Goal: Navigation & Orientation: Find specific page/section

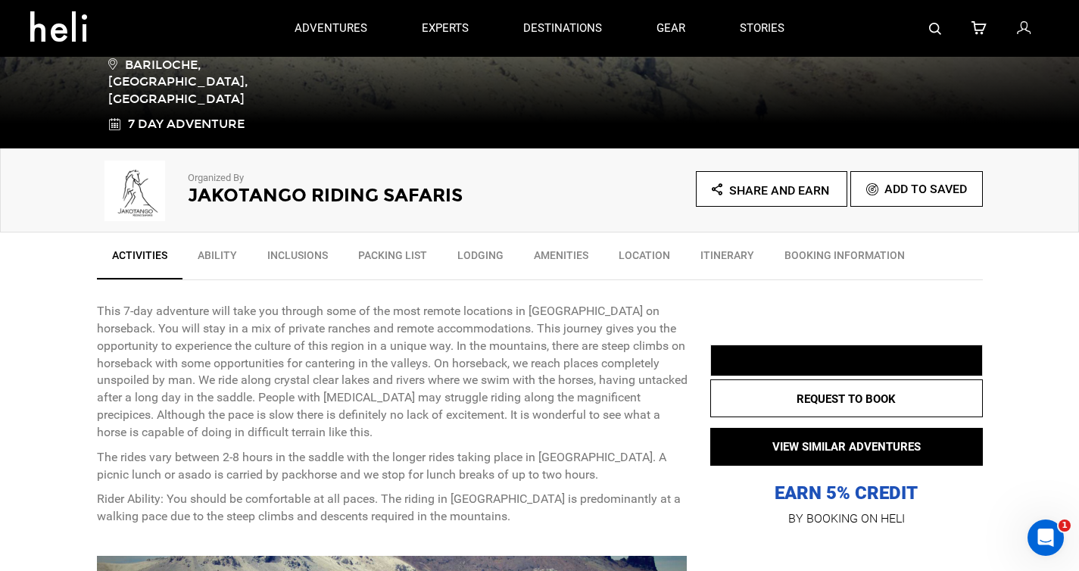
scroll to position [354, 0]
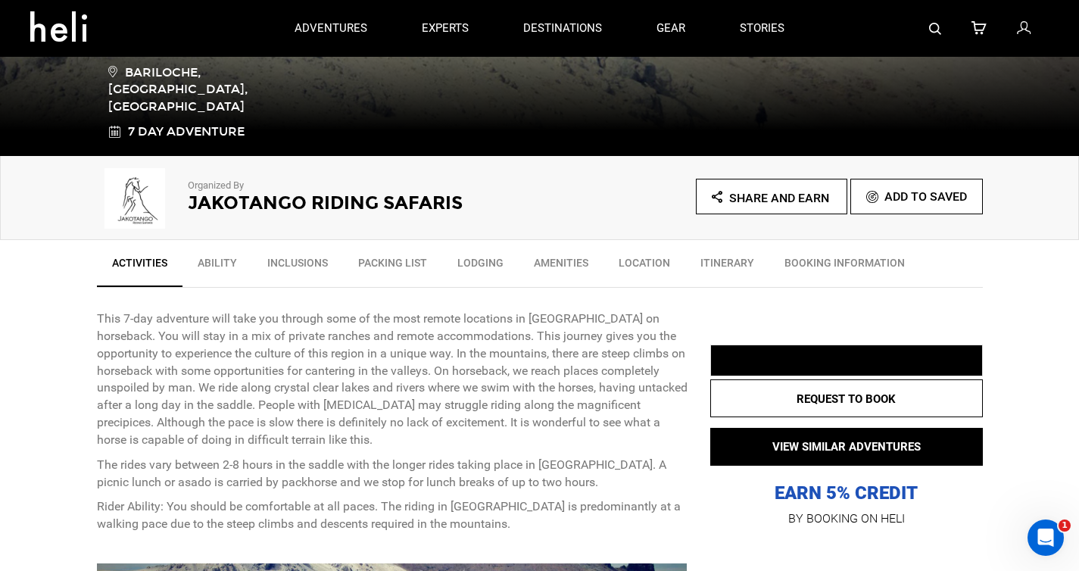
click at [311, 209] on h2 "Jakotango Riding Safaris" at bounding box center [343, 203] width 310 height 20
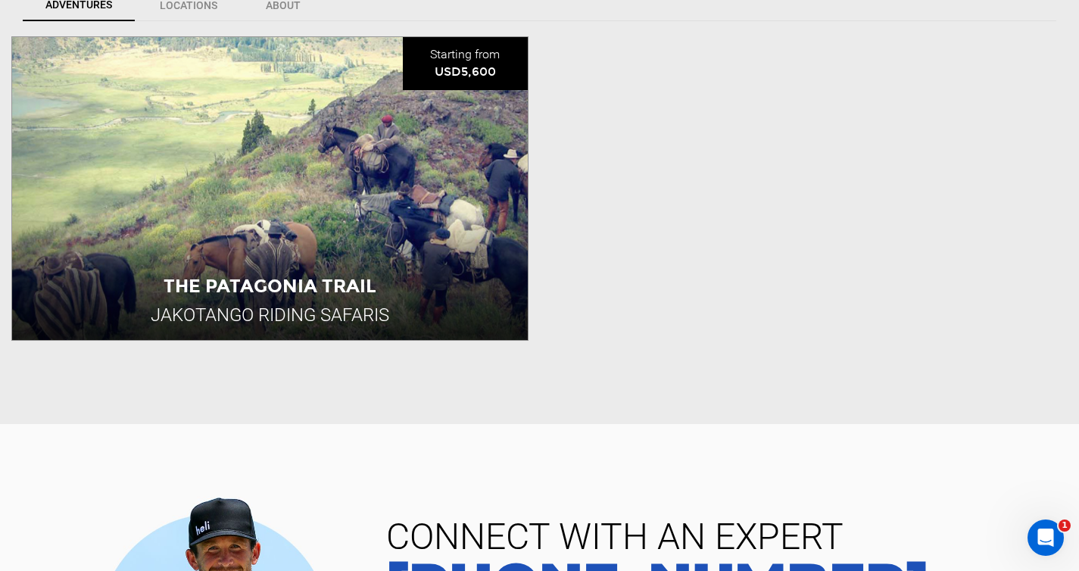
scroll to position [489, 0]
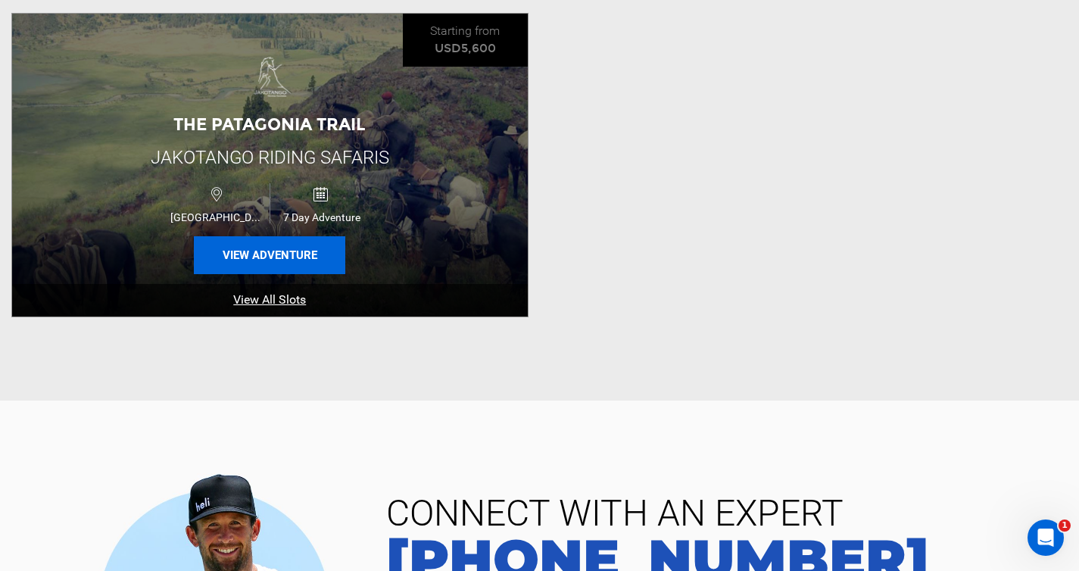
click at [265, 257] on button "View Adventure" at bounding box center [269, 255] width 151 height 38
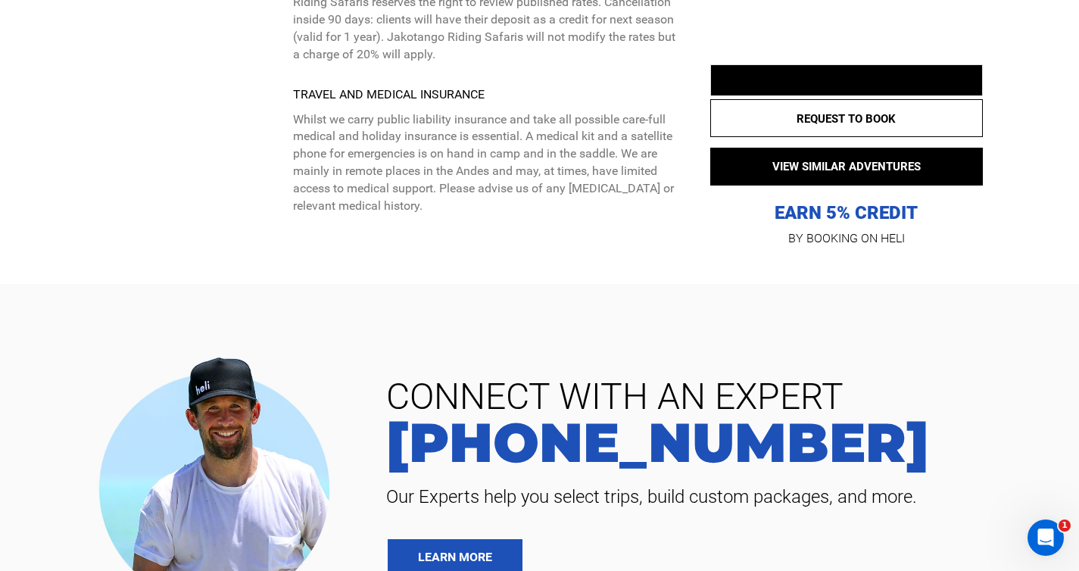
scroll to position [6374, 0]
